Goal: Information Seeking & Learning: Learn about a topic

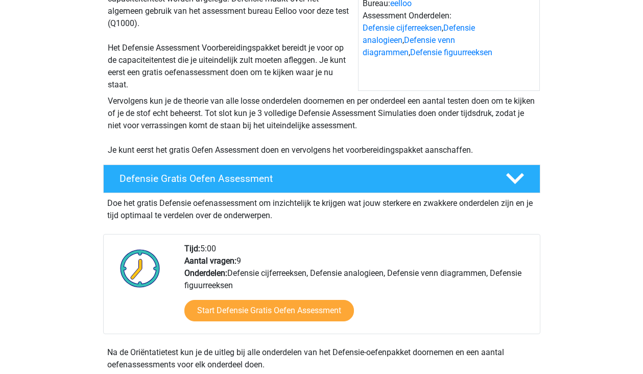
scroll to position [151, 0]
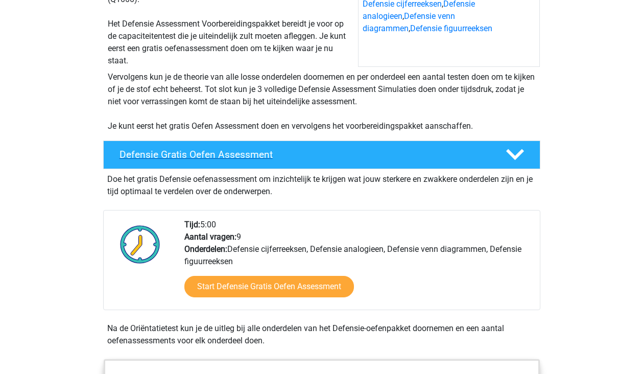
click at [226, 165] on div "Defensie Gratis Oefen Assessment" at bounding box center [321, 154] width 437 height 29
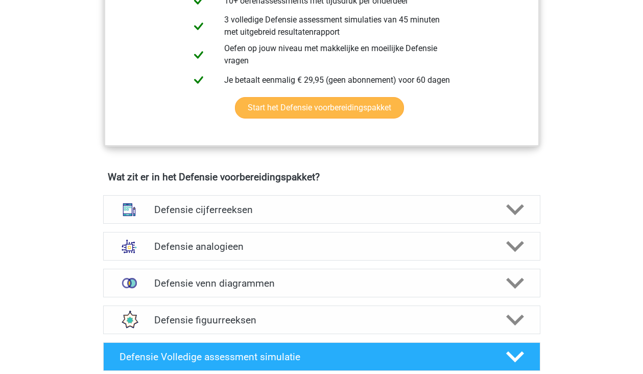
scroll to position [453, 0]
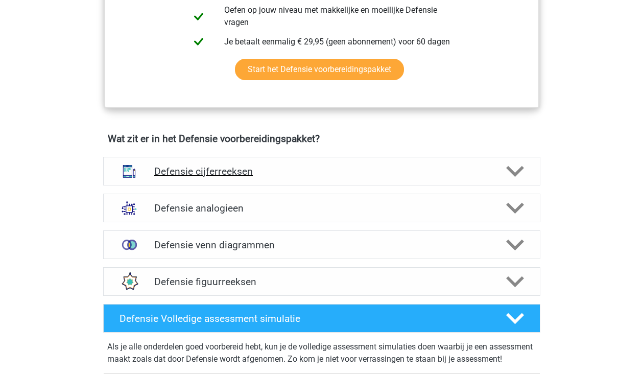
click at [226, 165] on h4 "Defensie cijferreeksen" at bounding box center [321, 171] width 335 height 12
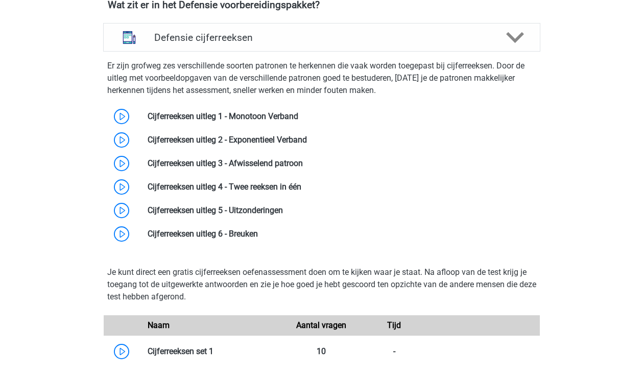
scroll to position [606, 0]
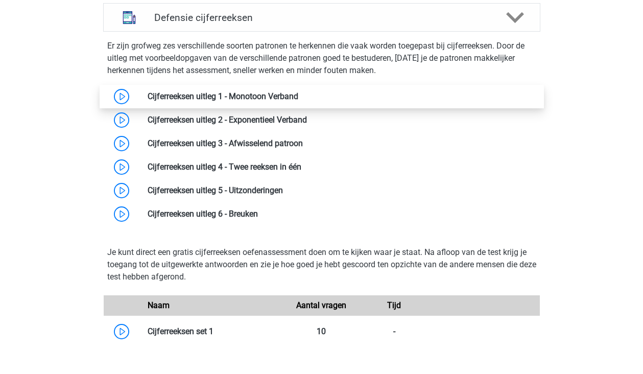
click at [298, 92] on link at bounding box center [298, 96] width 0 height 10
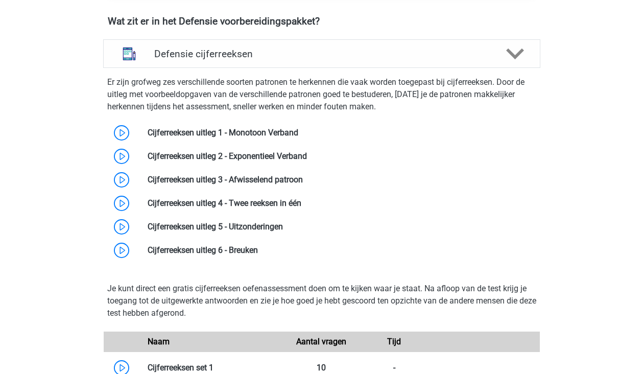
scroll to position [553, 0]
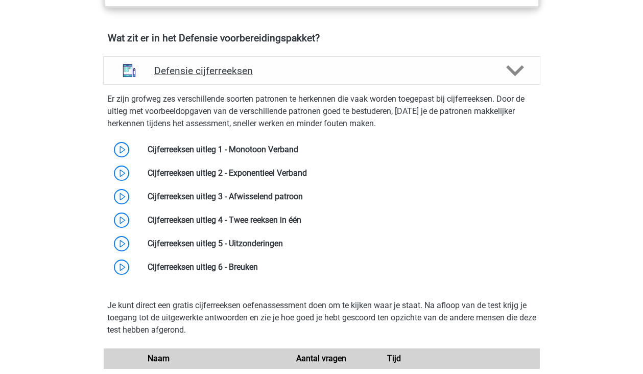
click at [291, 74] on h4 "Defensie cijferreeksen" at bounding box center [321, 71] width 335 height 12
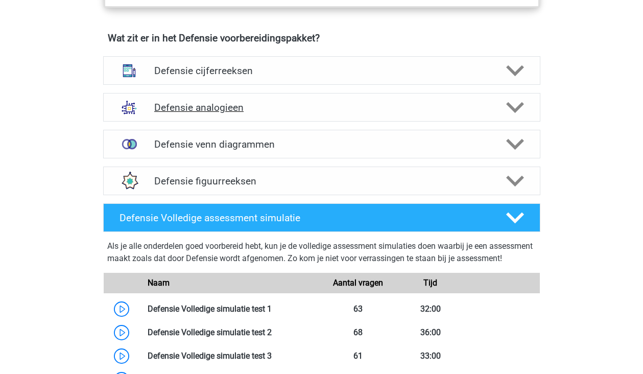
click at [282, 100] on div "Defensie analogieen" at bounding box center [321, 107] width 437 height 29
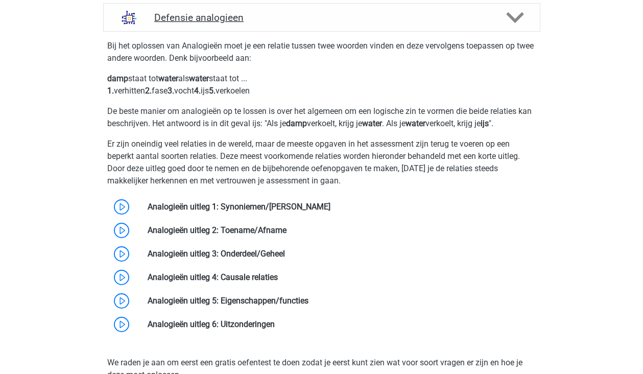
scroll to position [650, 0]
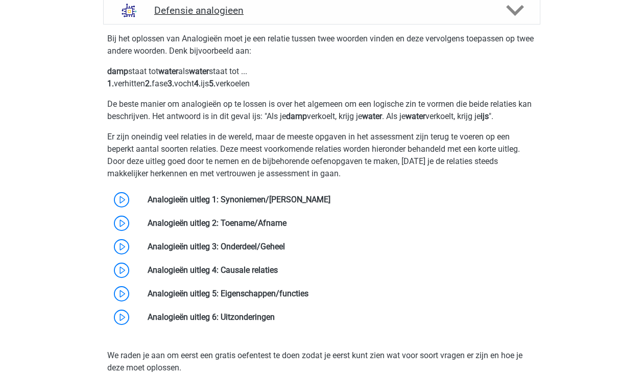
click at [279, 9] on h4 "Defensie analogieen" at bounding box center [321, 11] width 335 height 12
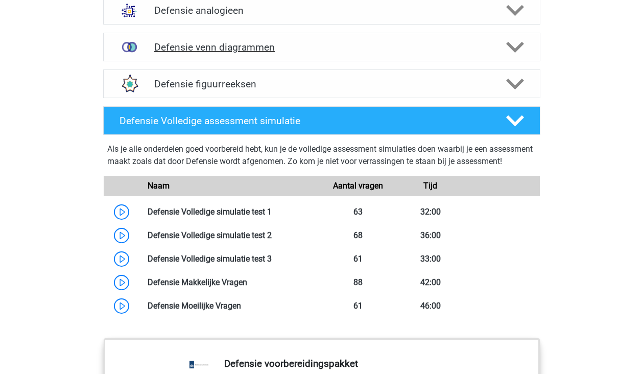
click at [298, 46] on h4 "Defensie venn diagrammen" at bounding box center [321, 47] width 335 height 12
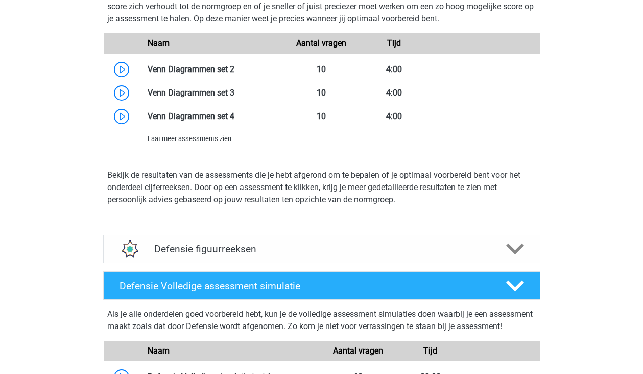
scroll to position [928, 0]
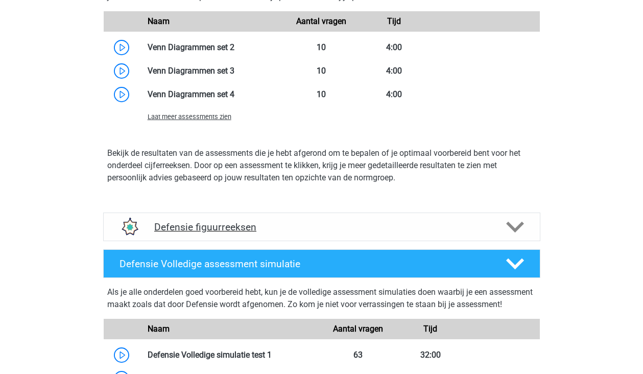
click at [272, 222] on h4 "Defensie figuurreeksen" at bounding box center [321, 227] width 335 height 12
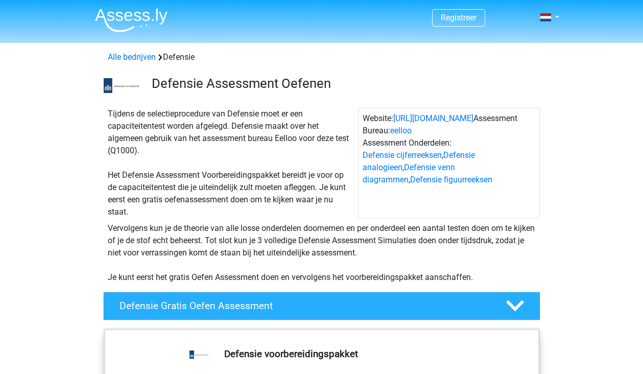
scroll to position [0, 0]
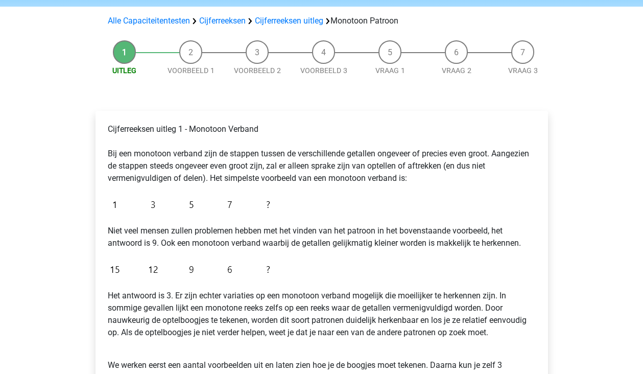
scroll to position [2, 0]
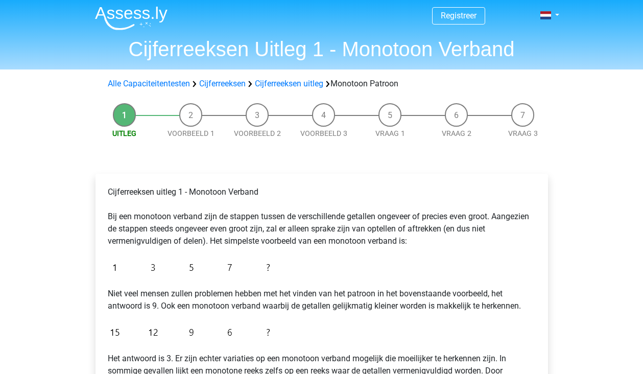
click at [191, 112] on li "Voorbeeld 1" at bounding box center [191, 121] width 66 height 36
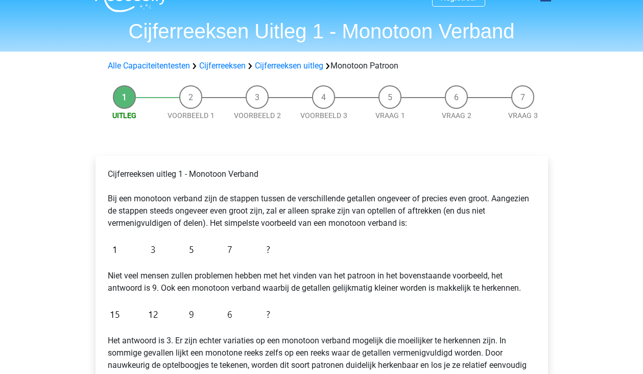
scroll to position [21, 0]
